Goal: Navigation & Orientation: Understand site structure

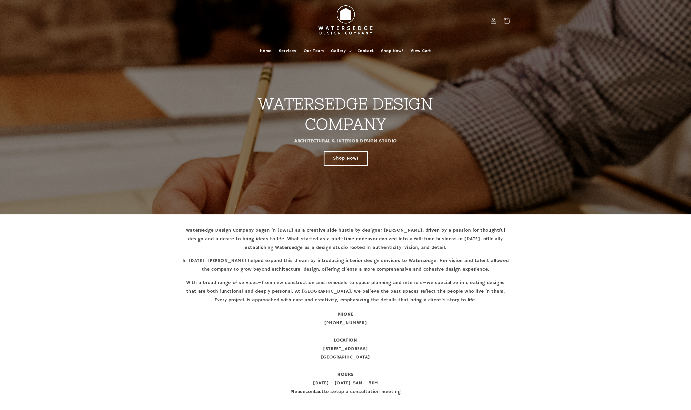
click at [348, 157] on link "Shop Now!" at bounding box center [345, 158] width 43 height 14
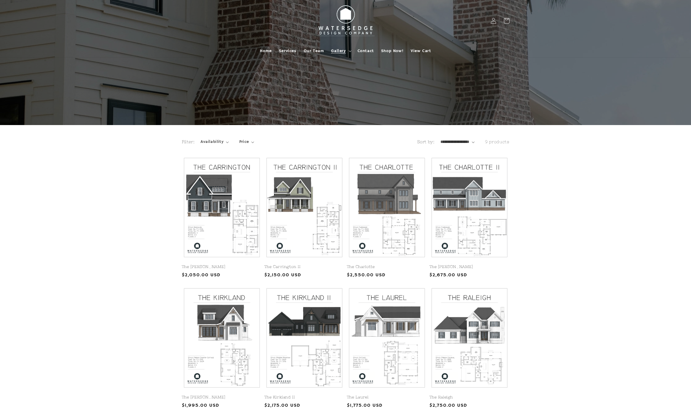
click at [335, 51] on span "Gallery" at bounding box center [338, 50] width 15 height 5
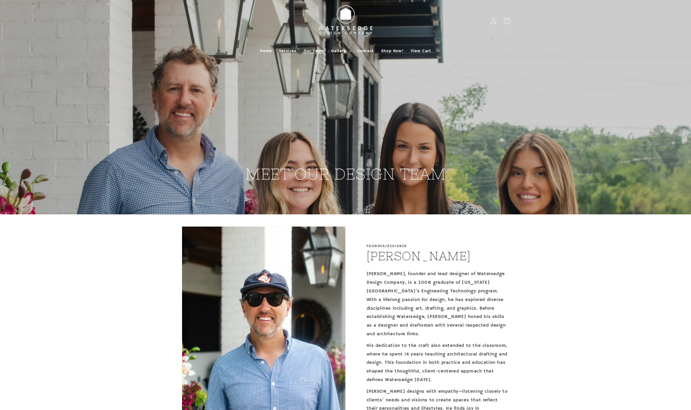
scroll to position [1, 0]
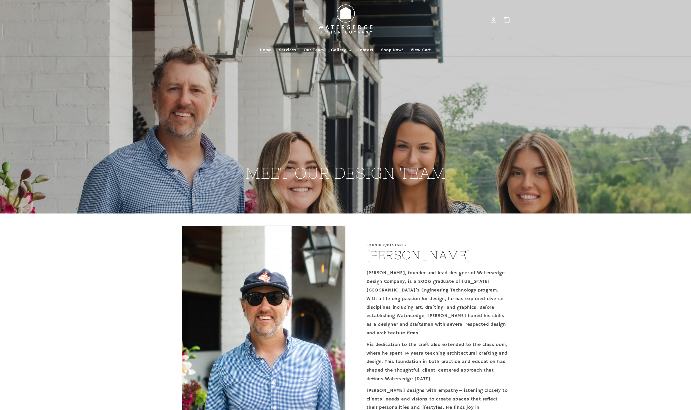
click at [269, 52] on span "Home" at bounding box center [266, 49] width 12 height 5
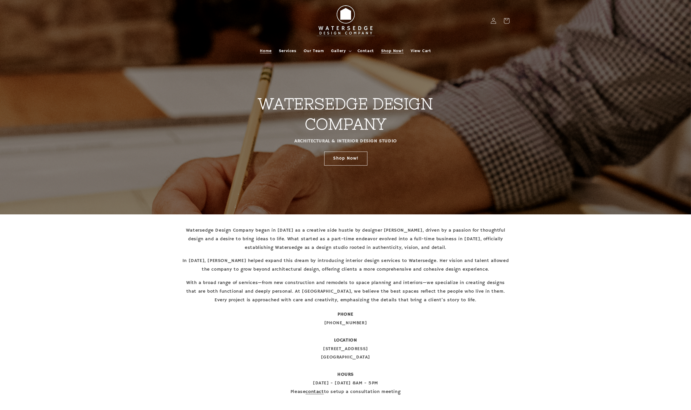
click at [390, 52] on span "Shop Now!" at bounding box center [392, 50] width 22 height 5
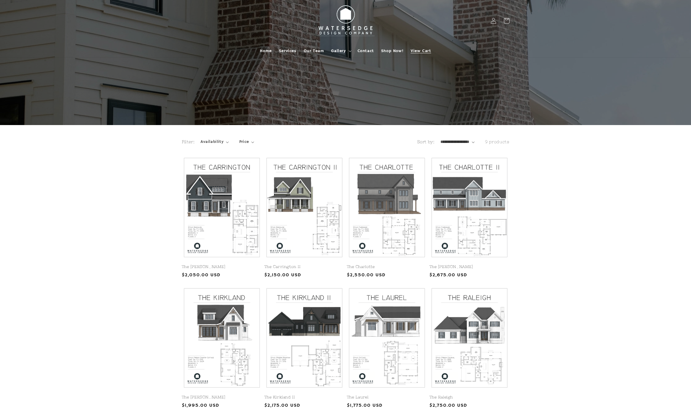
click at [417, 50] on span "View Cart" at bounding box center [421, 50] width 20 height 5
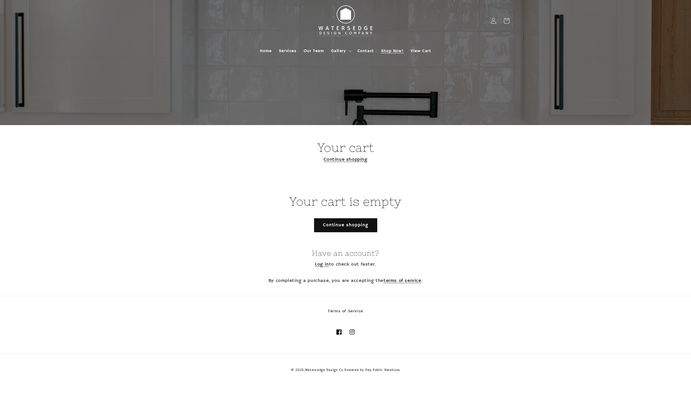
click at [393, 52] on span "Shop Now!" at bounding box center [392, 50] width 22 height 5
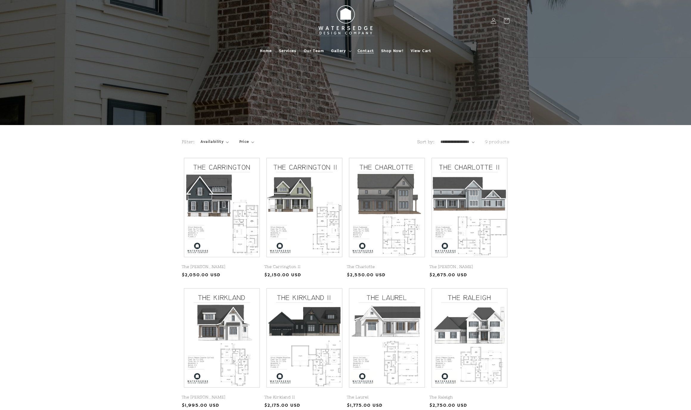
scroll to position [1, 0]
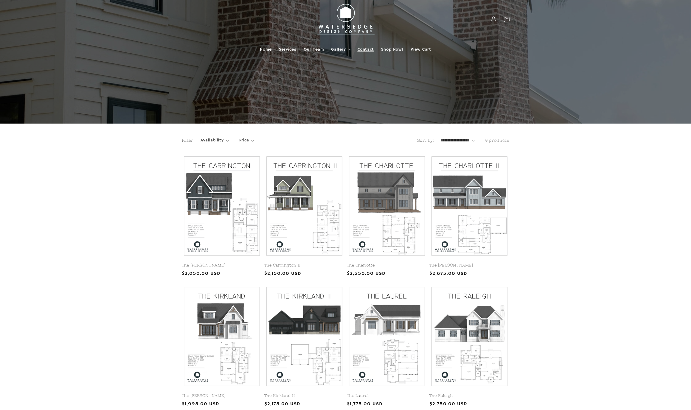
click at [368, 52] on span "Contact" at bounding box center [366, 49] width 16 height 5
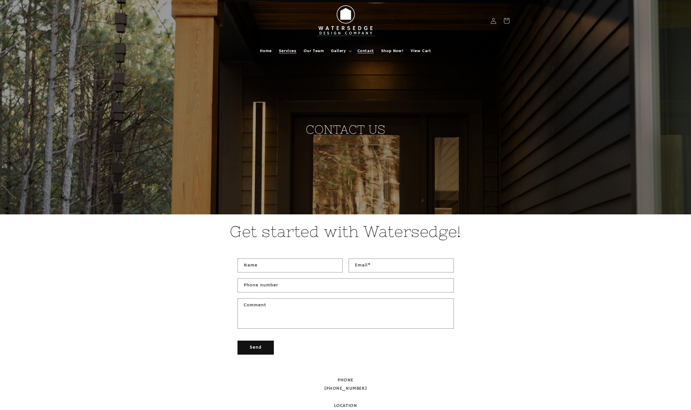
click at [291, 53] on span "Services" at bounding box center [288, 50] width 18 height 5
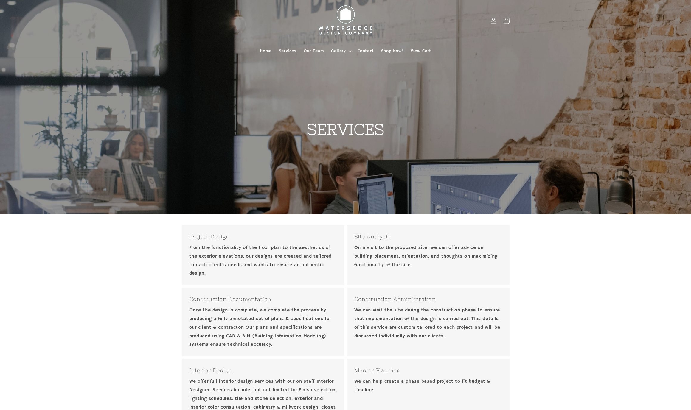
click at [270, 50] on span "Home" at bounding box center [266, 50] width 12 height 5
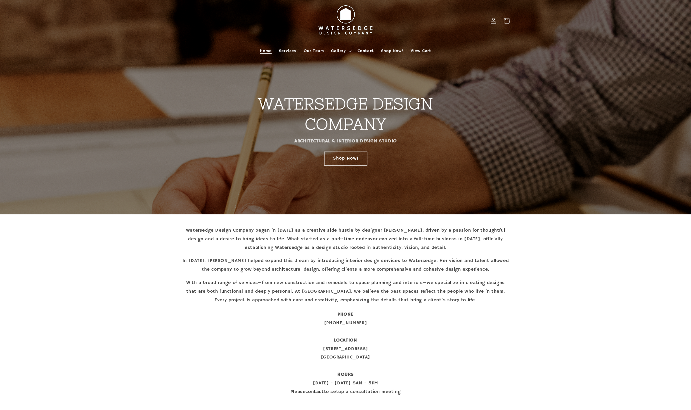
scroll to position [2, 0]
